Goal: Task Accomplishment & Management: Manage account settings

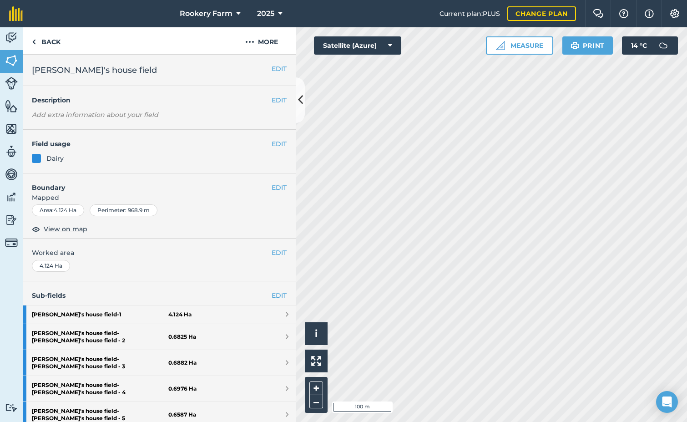
scroll to position [159, 0]
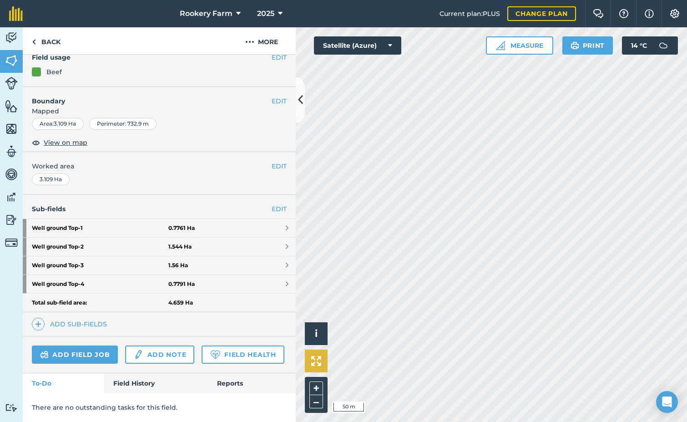
scroll to position [141, 0]
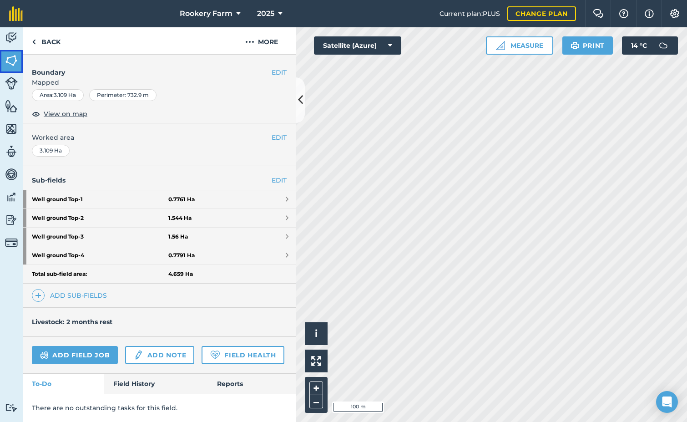
click at [10, 64] on img at bounding box center [11, 61] width 13 height 14
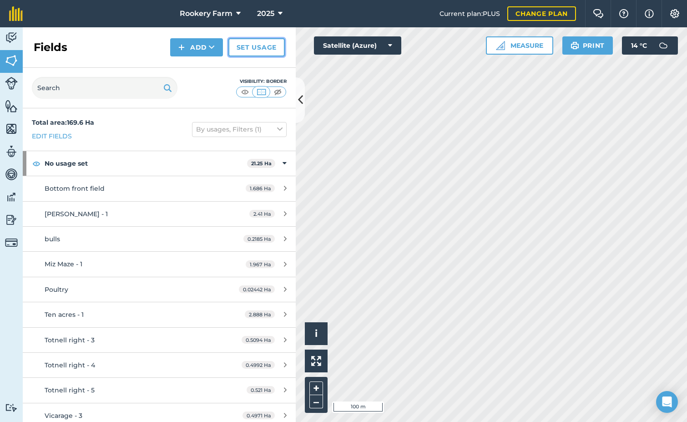
click at [253, 50] on link "Set usage" at bounding box center [256, 47] width 56 height 18
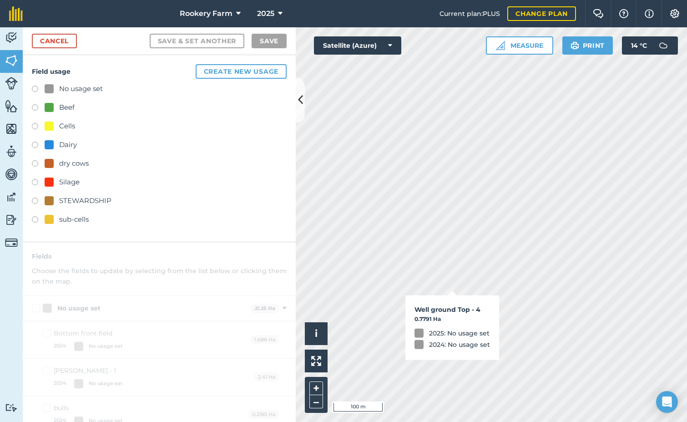
checkbox input "true"
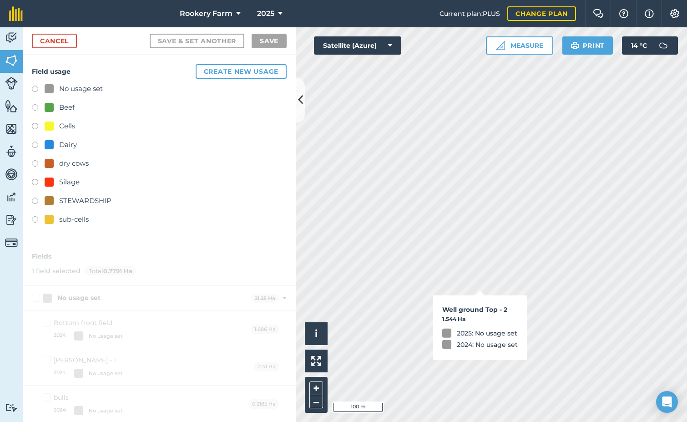
checkbox input "true"
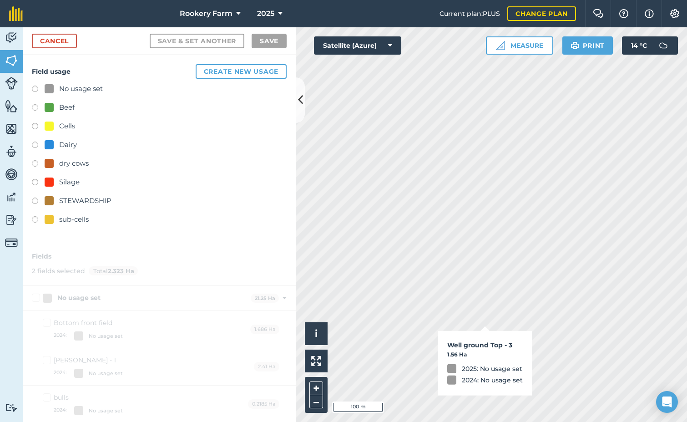
checkbox input "true"
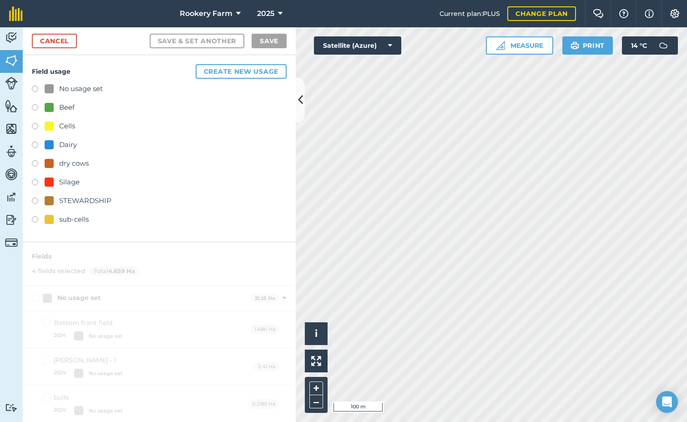
click at [35, 105] on label at bounding box center [38, 108] width 13 height 9
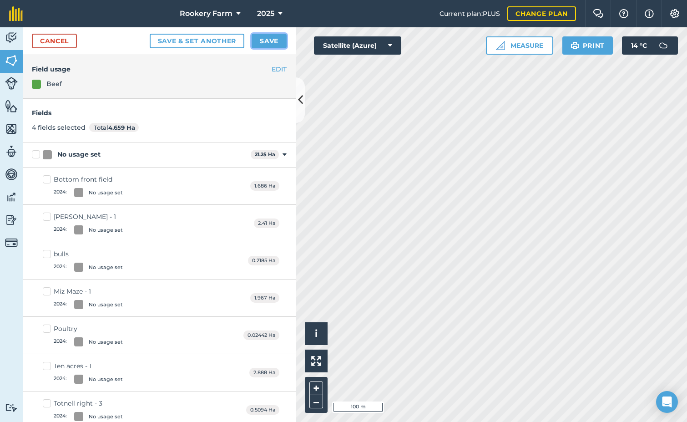
click at [261, 47] on button "Save" at bounding box center [268, 41] width 35 height 15
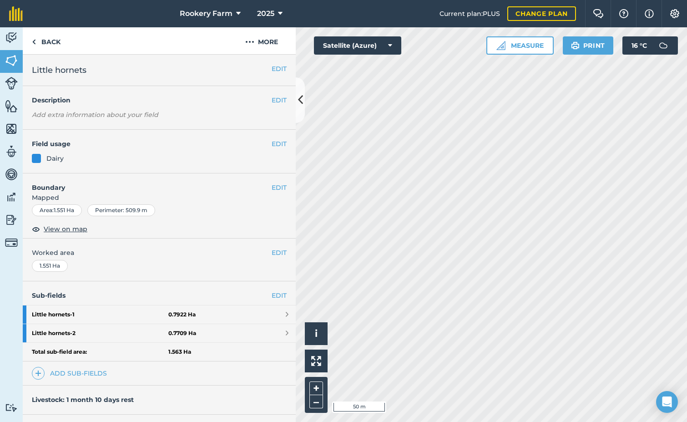
scroll to position [45, 0]
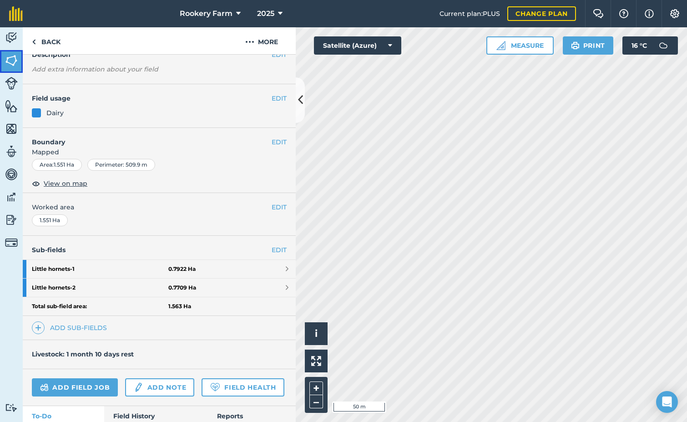
click at [15, 64] on img at bounding box center [11, 61] width 13 height 14
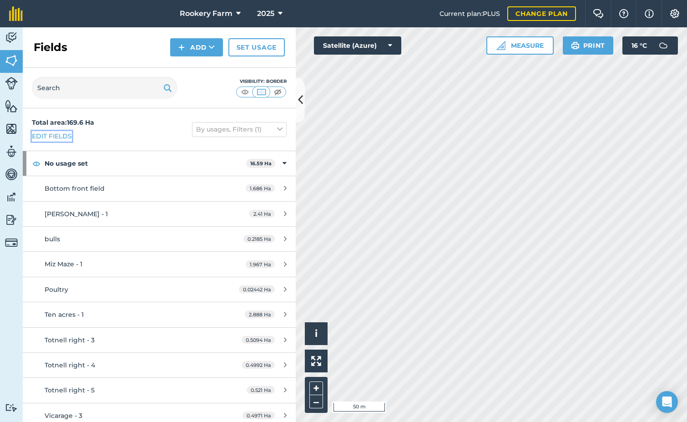
click at [64, 136] on link "Edit fields" at bounding box center [52, 136] width 40 height 10
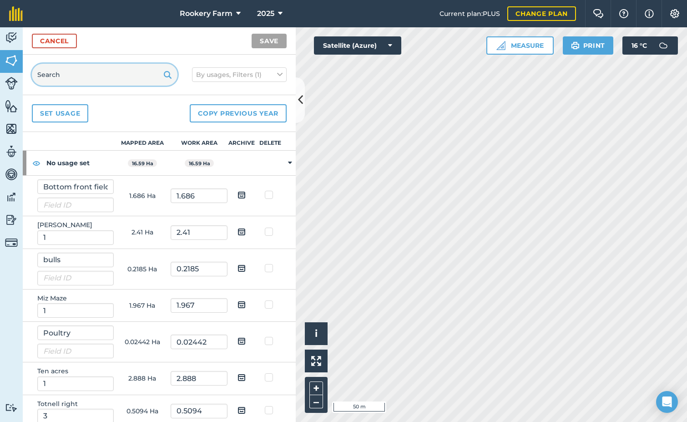
click at [70, 74] on input "text" at bounding box center [105, 75] width 146 height 22
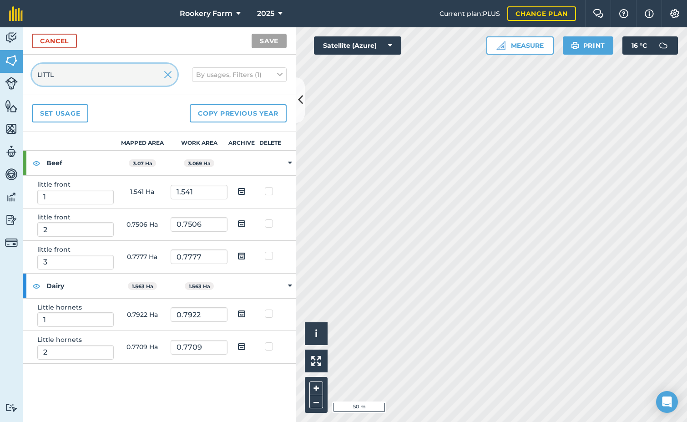
type input "LITTL"
click at [241, 315] on img at bounding box center [241, 313] width 8 height 11
click at [246, 313] on input "checkbox" at bounding box center [249, 310] width 6 height 6
checkbox input "true"
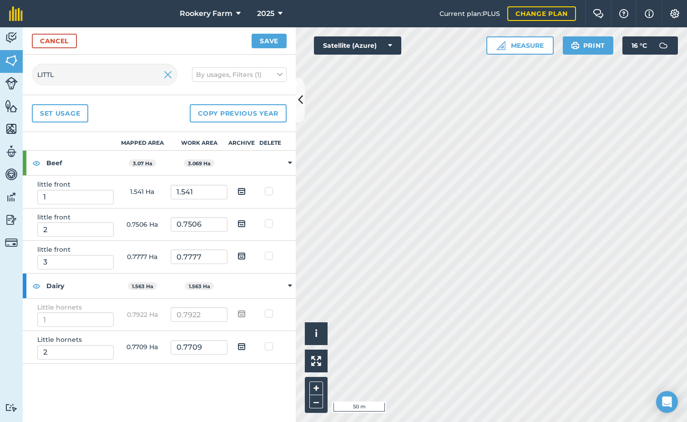
click at [242, 348] on img at bounding box center [241, 346] width 8 height 11
click at [246, 346] on input "checkbox" at bounding box center [249, 343] width 6 height 6
checkbox input "true"
click at [267, 35] on button "Save" at bounding box center [268, 41] width 35 height 15
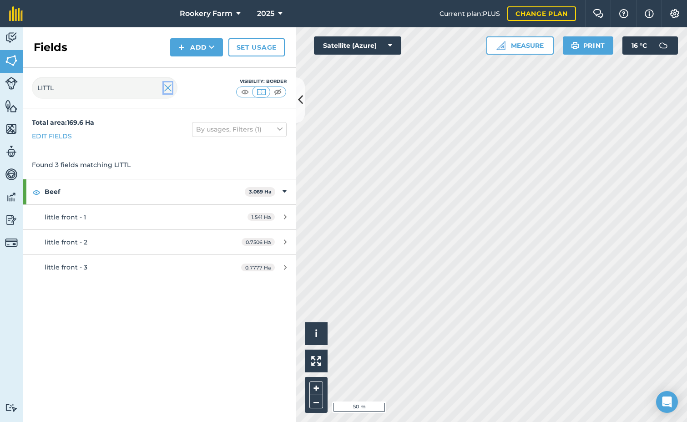
click at [168, 84] on img at bounding box center [168, 87] width 8 height 11
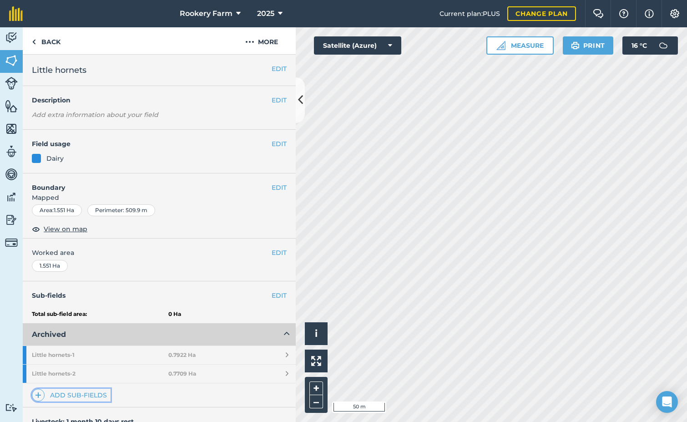
click at [85, 391] on link "Add sub-fields" at bounding box center [71, 394] width 79 height 13
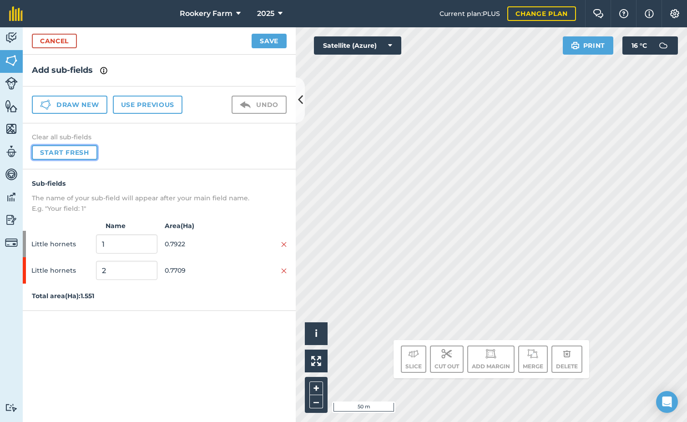
click at [50, 158] on button "Start fresh" at bounding box center [64, 152] width 65 height 15
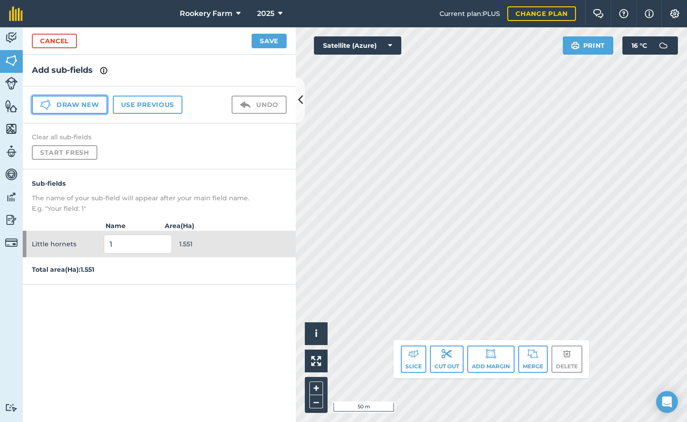
click at [65, 107] on button "Draw new" at bounding box center [69, 104] width 75 height 18
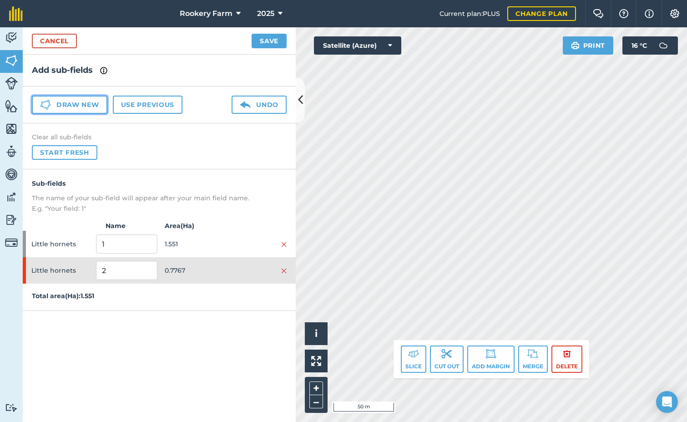
click at [99, 105] on button "Draw new" at bounding box center [69, 104] width 75 height 18
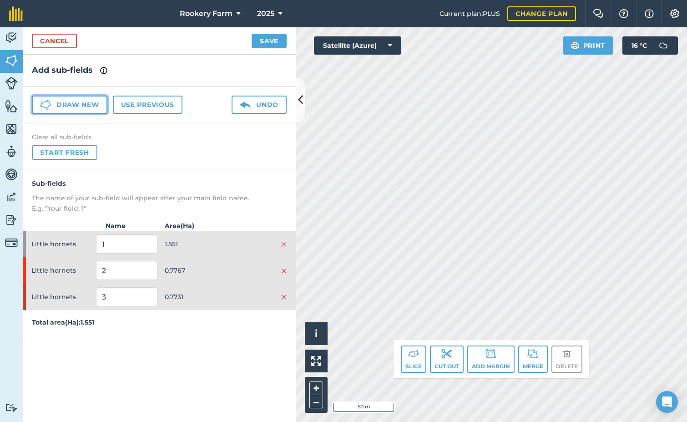
click at [93, 108] on button "Draw new" at bounding box center [69, 104] width 75 height 18
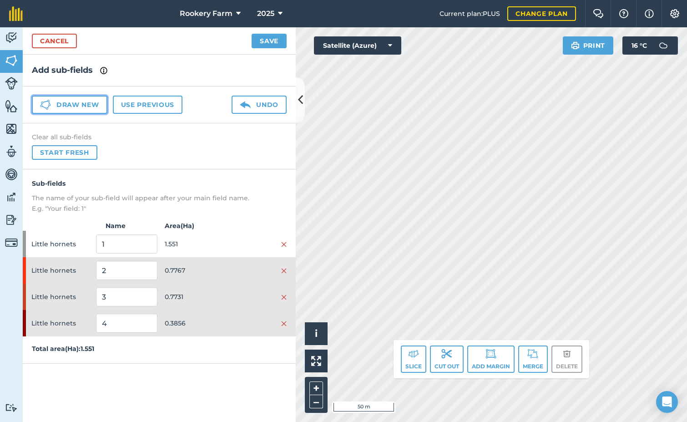
click at [101, 107] on button "Draw new" at bounding box center [69, 104] width 75 height 18
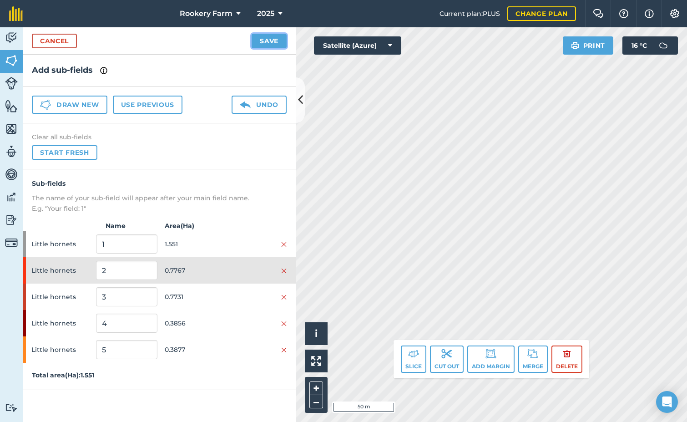
click at [280, 41] on button "Save" at bounding box center [268, 41] width 35 height 15
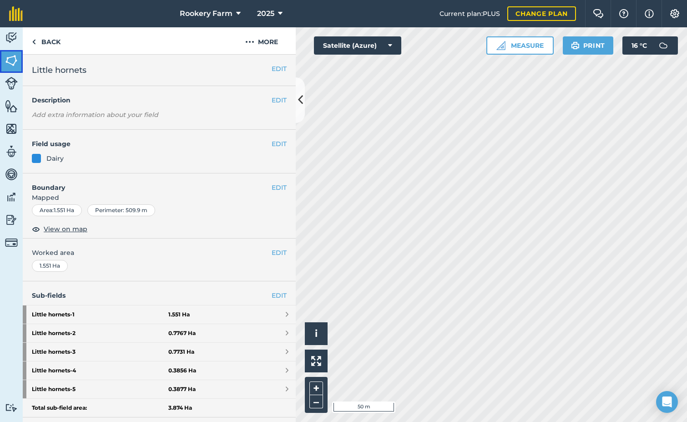
click at [11, 63] on img at bounding box center [11, 61] width 13 height 14
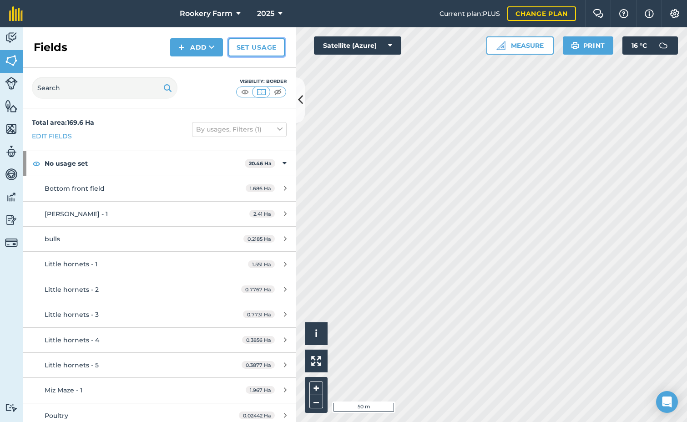
click at [239, 51] on link "Set usage" at bounding box center [256, 47] width 56 height 18
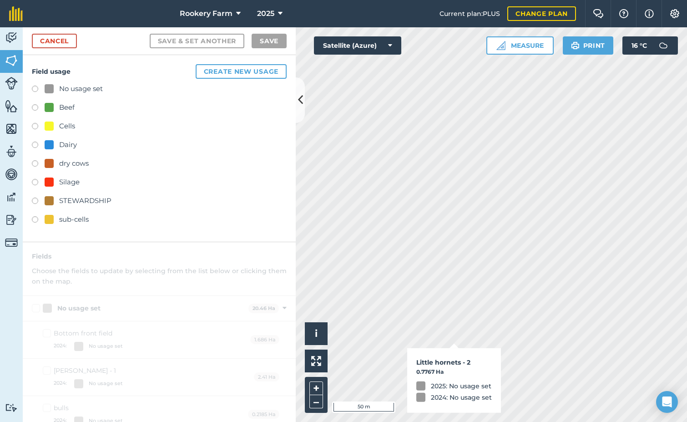
checkbox input "true"
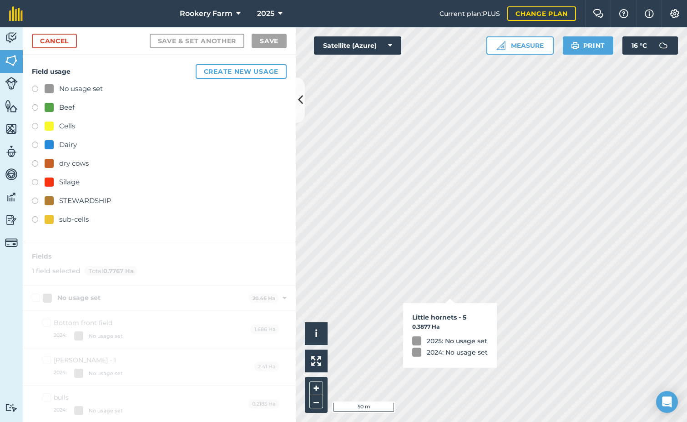
checkbox input "true"
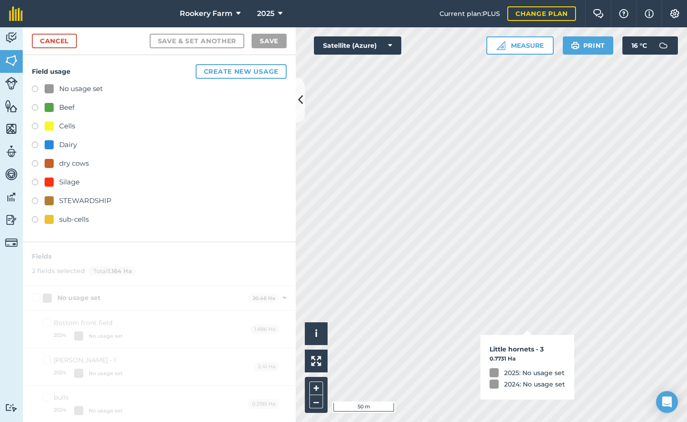
checkbox input "true"
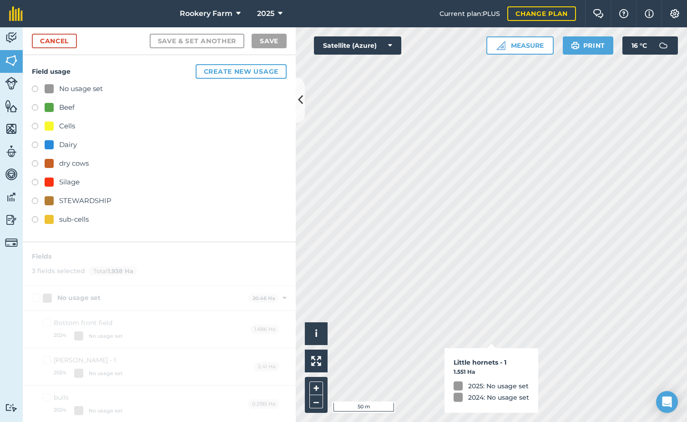
checkbox input "true"
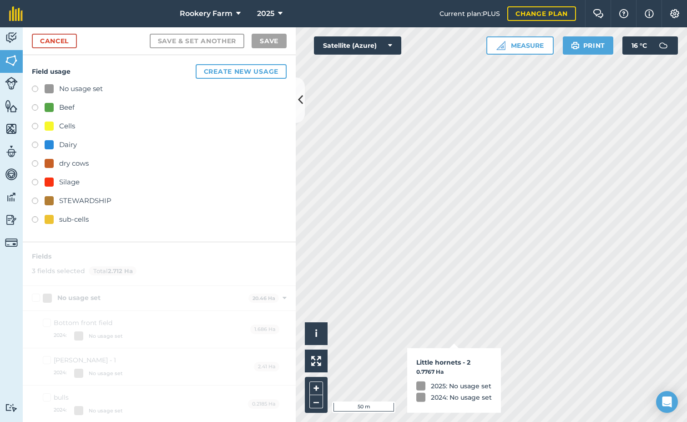
checkbox input "true"
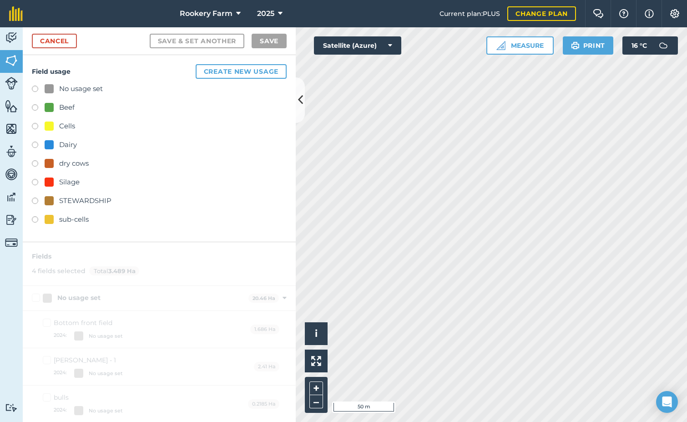
click at [34, 144] on label at bounding box center [38, 145] width 13 height 9
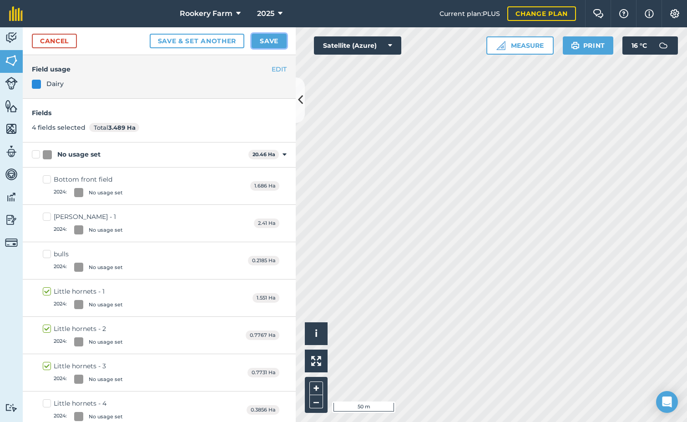
click at [280, 40] on button "Save" at bounding box center [268, 41] width 35 height 15
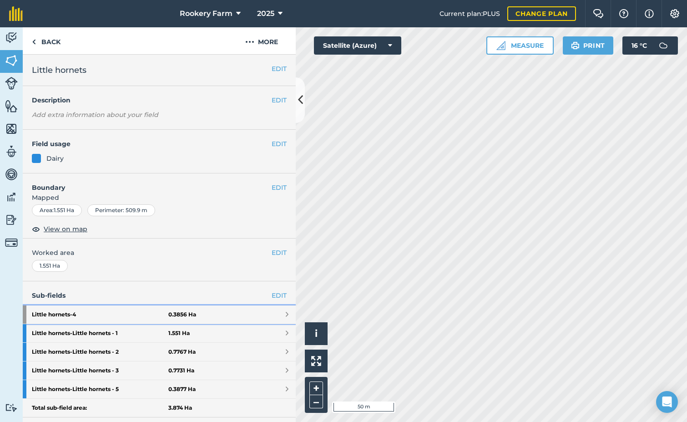
click at [232, 311] on link "Little hornets - 4 0.3856 Ha" at bounding box center [159, 314] width 273 height 18
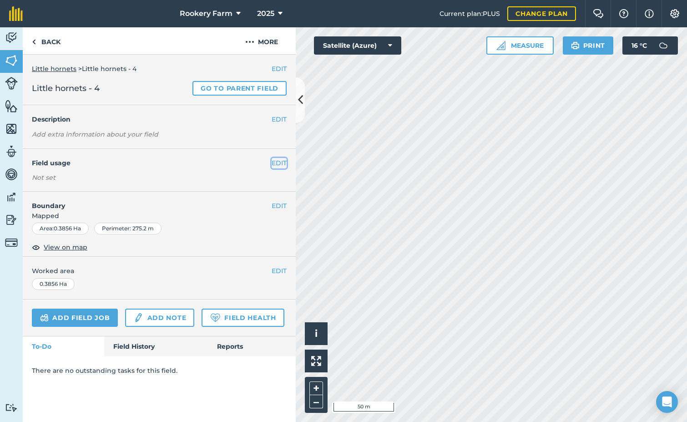
click at [279, 160] on button "EDIT" at bounding box center [278, 163] width 15 height 10
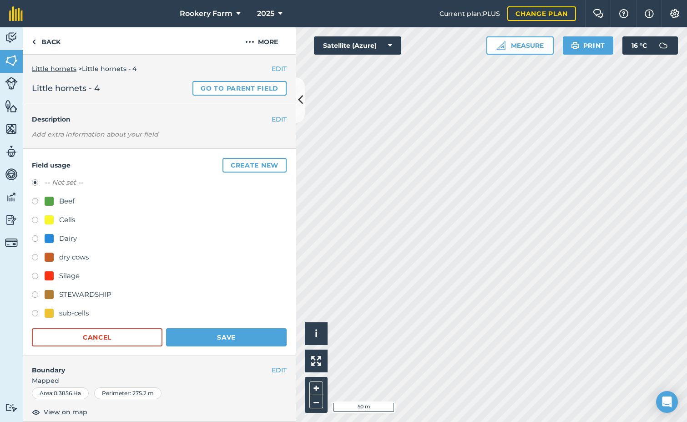
click at [35, 236] on label at bounding box center [38, 239] width 13 height 9
radio input "true"
radio input "false"
click at [207, 333] on button "Save" at bounding box center [226, 337] width 120 height 18
